Goal: Transaction & Acquisition: Obtain resource

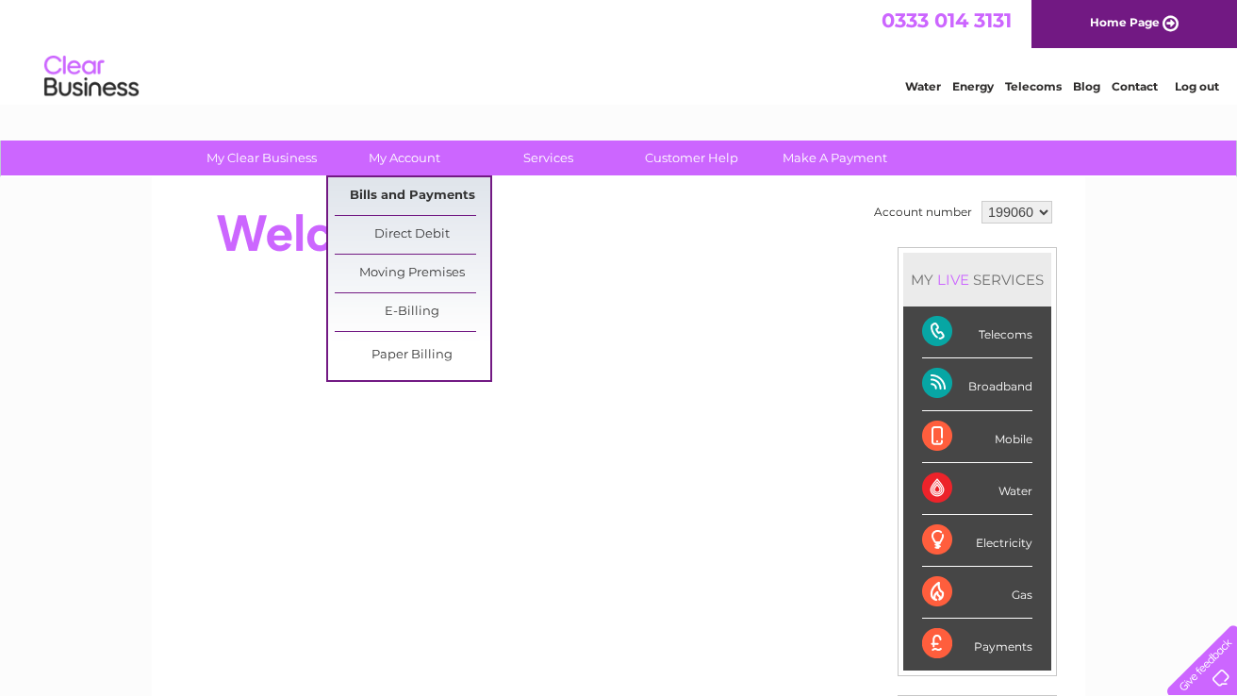
click at [408, 195] on link "Bills and Payments" at bounding box center [413, 196] width 156 height 38
click at [408, 193] on link "Bills and Payments" at bounding box center [413, 196] width 156 height 38
click at [361, 195] on link "Bills and Payments" at bounding box center [413, 196] width 156 height 38
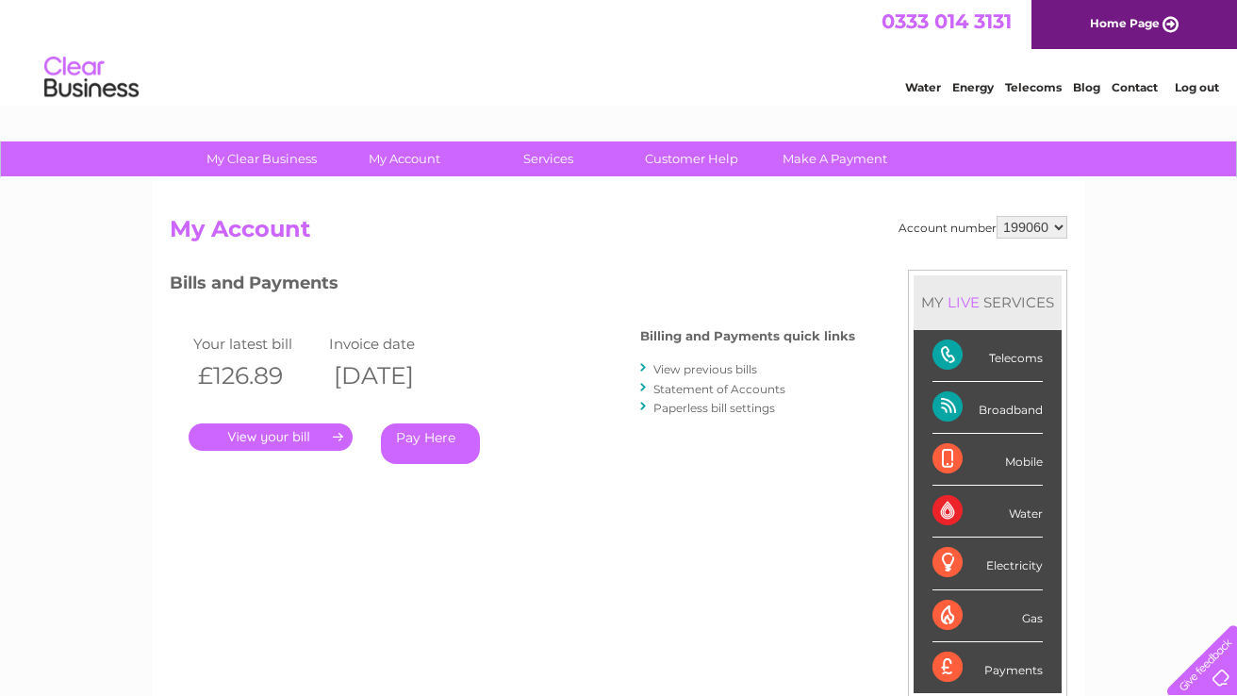
click at [299, 436] on link "." at bounding box center [271, 436] width 164 height 27
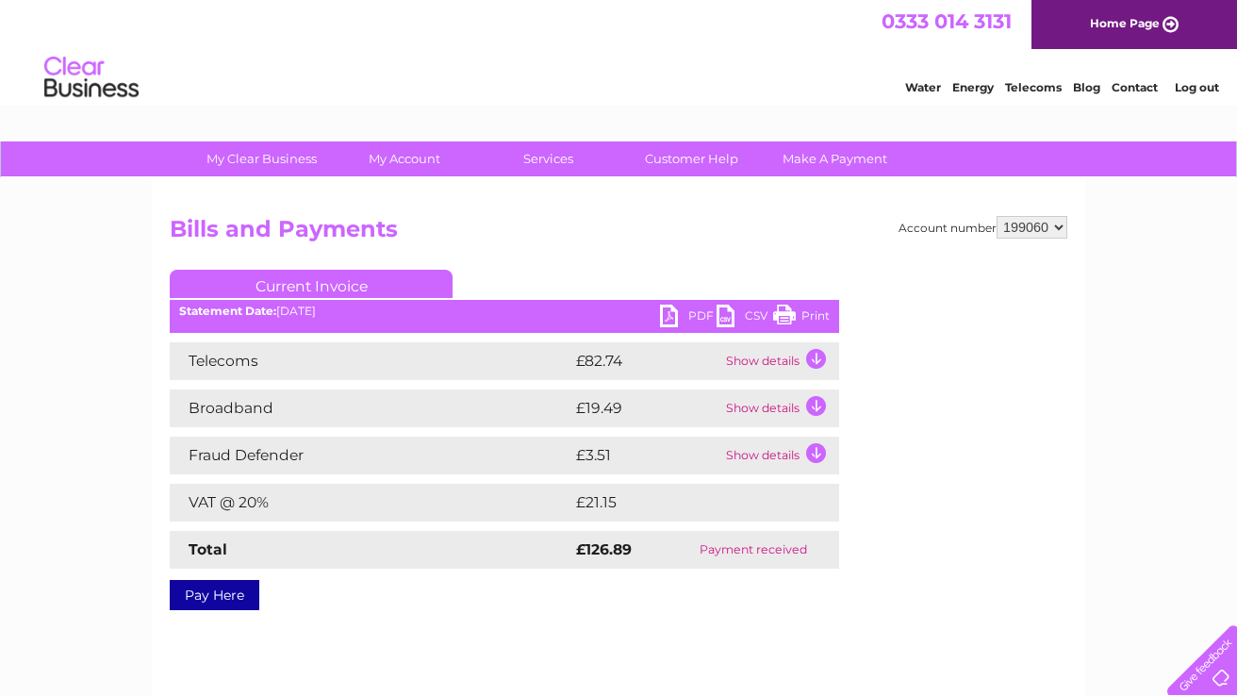
click at [705, 311] on link "PDF" at bounding box center [688, 318] width 57 height 27
